Goal: Task Accomplishment & Management: Use online tool/utility

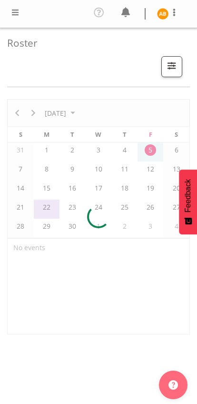
click at [17, 11] on span at bounding box center [15, 12] width 11 height 11
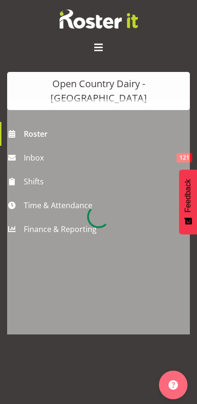
click at [37, 193] on div at bounding box center [98, 217] width 183 height 236
click at [31, 193] on div at bounding box center [98, 217] width 183 height 236
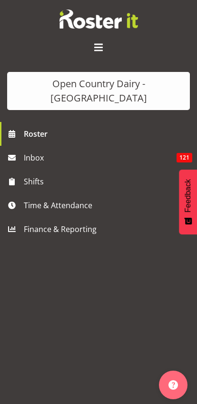
click at [28, 198] on span "Time & Attendance" at bounding box center [101, 205] width 155 height 14
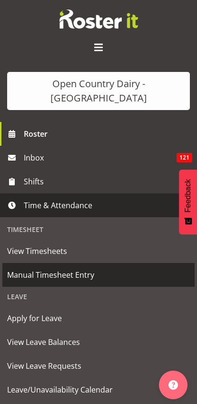
click at [19, 268] on span "Manual Timesheet Entry" at bounding box center [98, 275] width 183 height 14
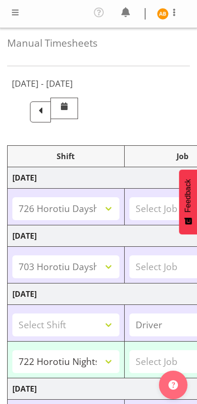
select select "78954"
select select "78930"
select select "78982"
select select "81564"
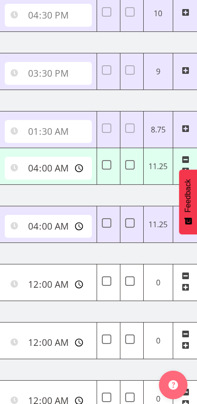
scroll to position [0, 420]
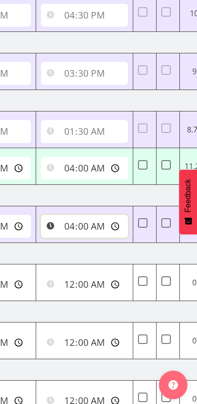
click at [60, 230] on input "04:00:00" at bounding box center [84, 226] width 87 height 23
type input "04:45:00"
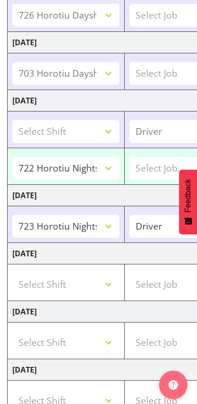
scroll to position [270, 0]
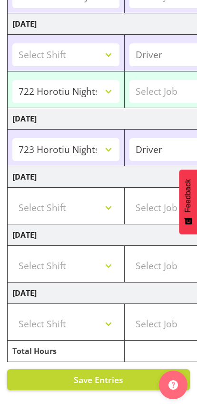
click at [102, 380] on span "Save Entries" at bounding box center [99, 379] width 50 height 11
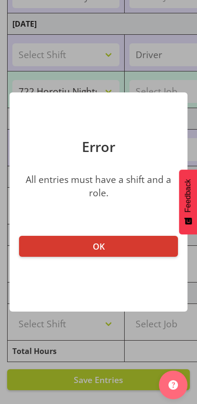
click at [61, 246] on button "OK" at bounding box center [98, 246] width 159 height 21
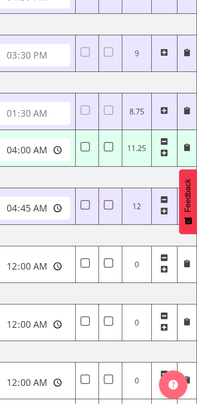
scroll to position [213, 0]
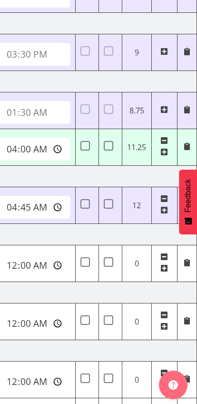
click at [193, 102] on td at bounding box center [187, 111] width 20 height 37
click at [177, 109] on td at bounding box center [165, 111] width 26 height 37
click at [187, 111] on span at bounding box center [188, 110] width 8 height 8
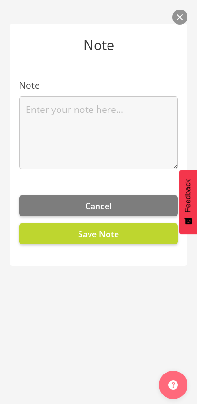
click at [157, 238] on button "Save Note" at bounding box center [98, 234] width 159 height 21
click at [144, 235] on button "Save Note" at bounding box center [98, 234] width 159 height 21
click at [179, 21] on button "button" at bounding box center [180, 17] width 15 height 15
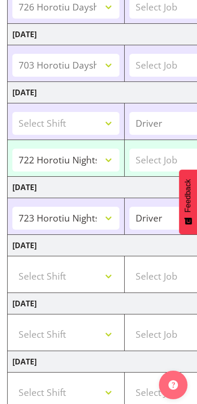
scroll to position [0, 0]
